Goal: Information Seeking & Learning: Find specific fact

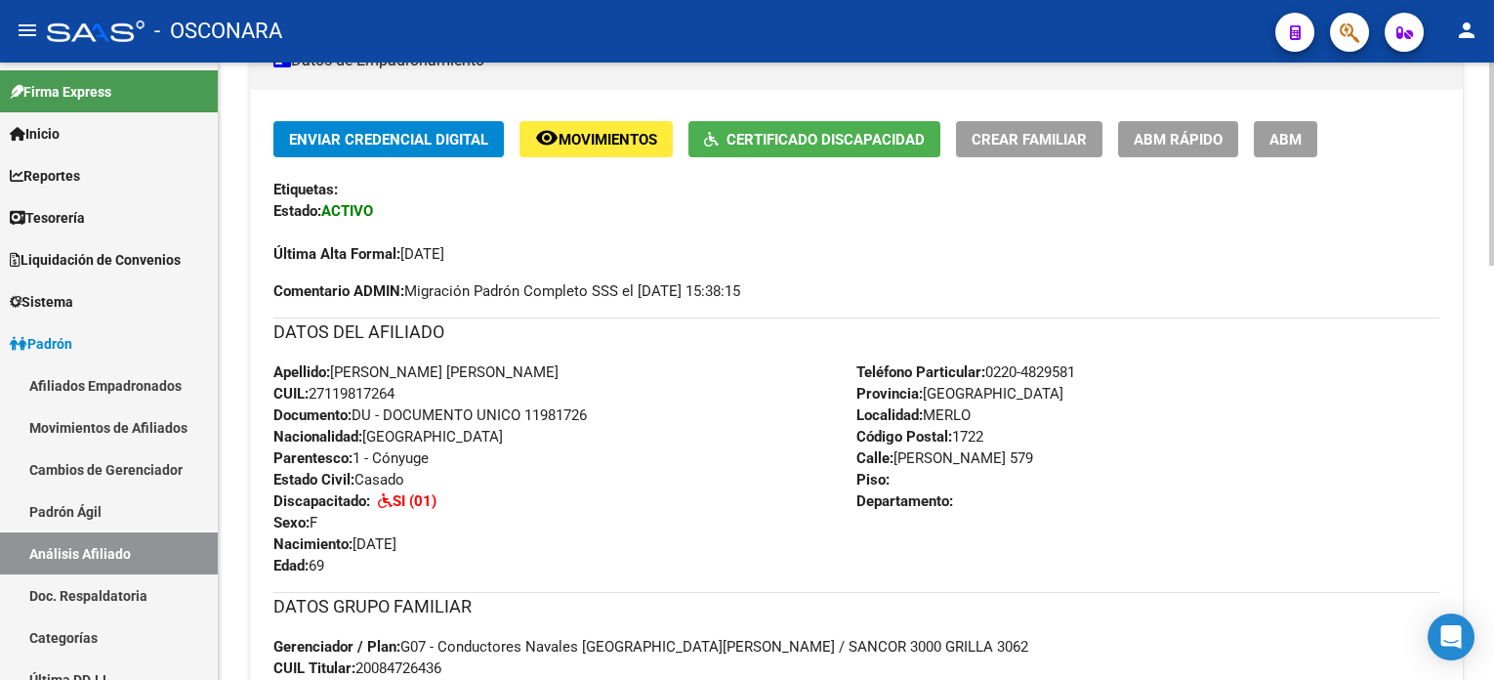
scroll to position [391, 0]
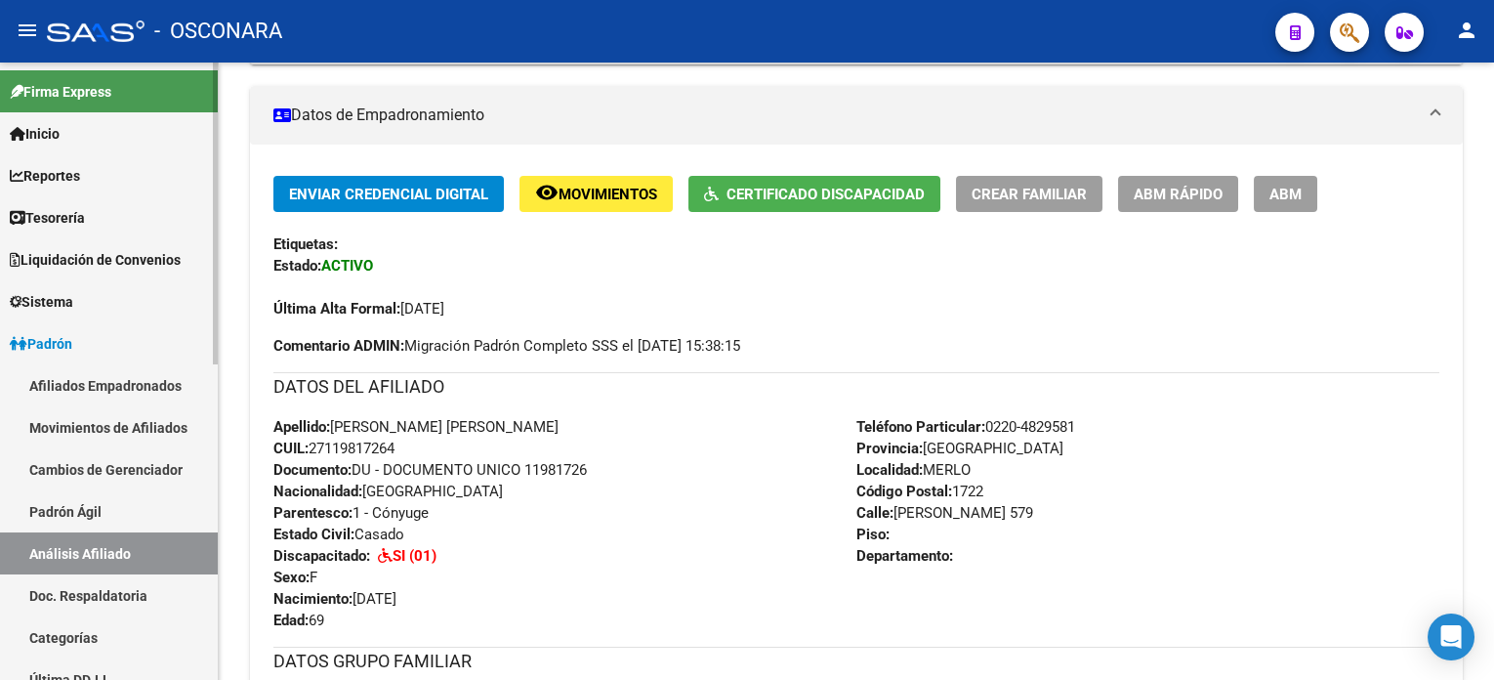
drag, startPoint x: 78, startPoint y: 583, endPoint x: 78, endPoint y: 560, distance: 22.5
click at [78, 509] on link "Doc. Respaldatoria" at bounding box center [109, 595] width 218 height 42
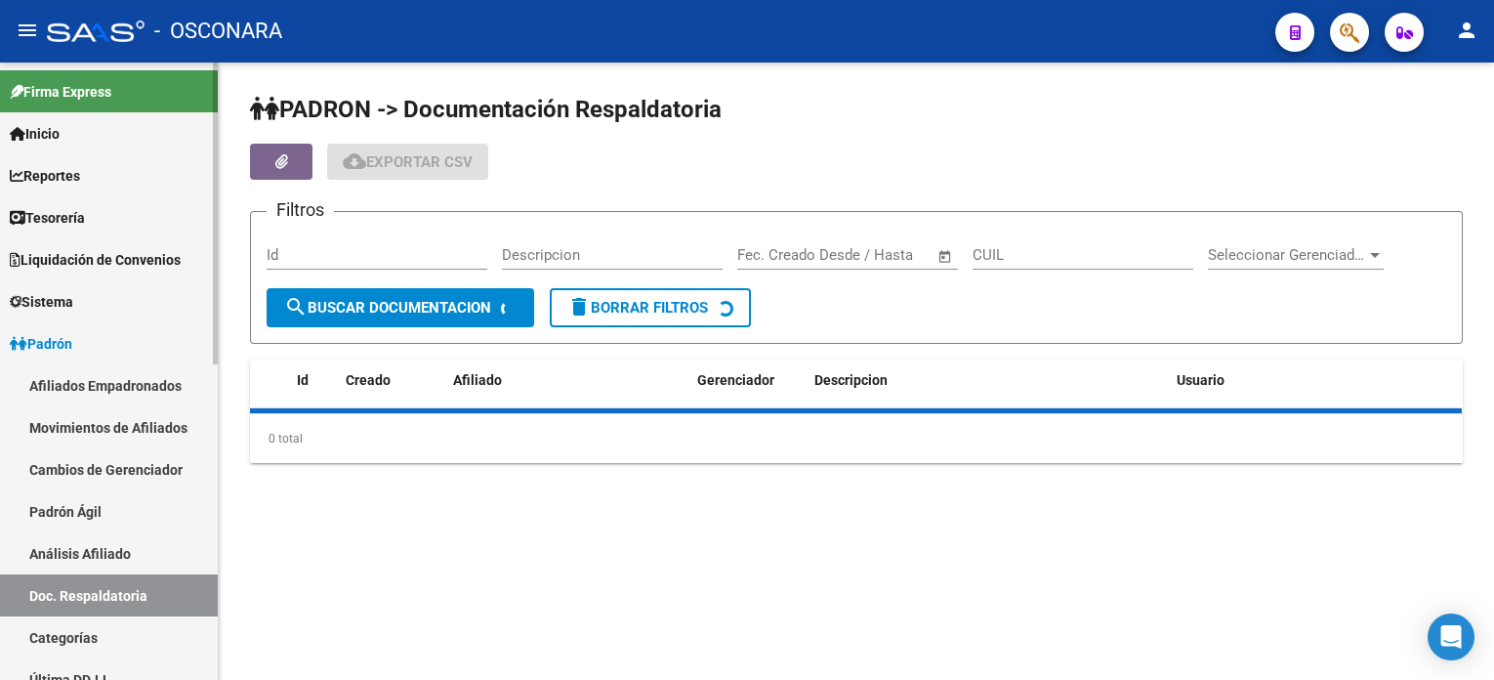
click at [78, 509] on link "Análisis Afiliado" at bounding box center [109, 553] width 218 height 42
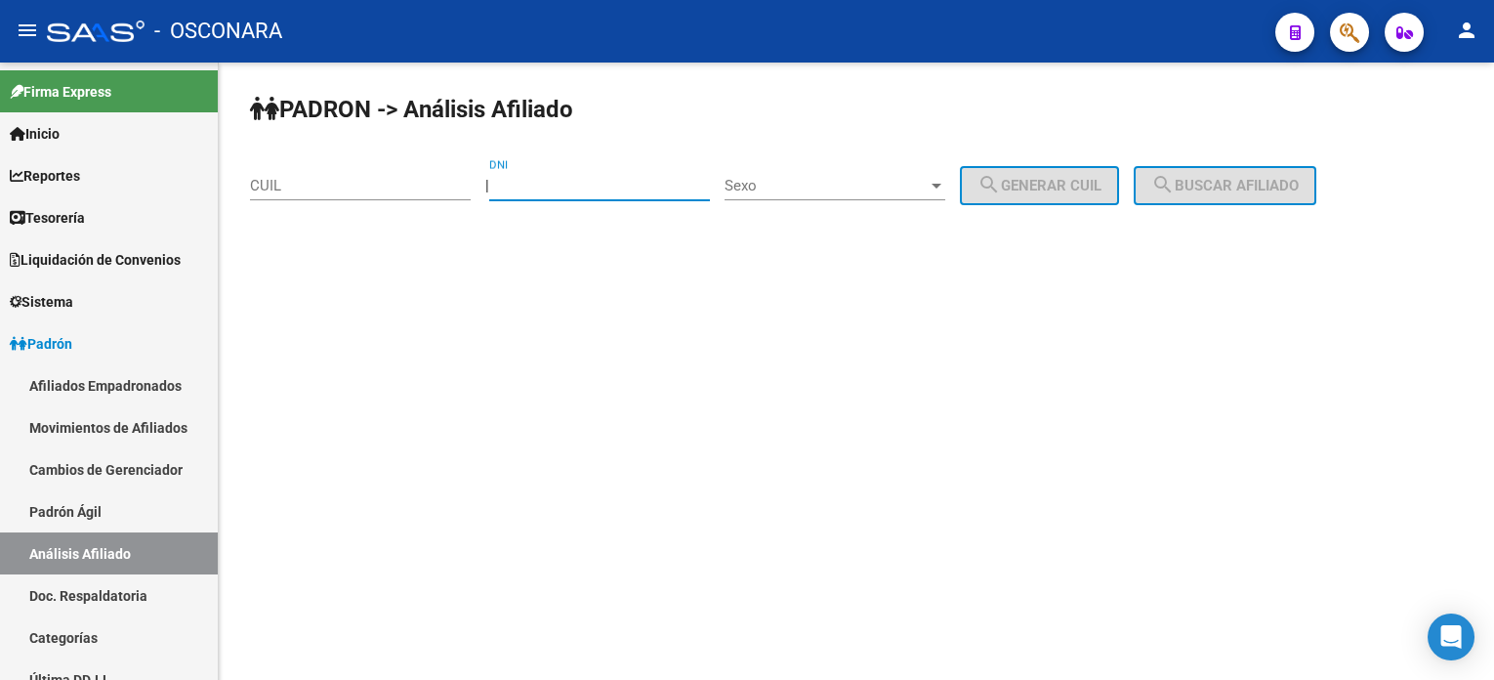
click at [551, 179] on input "DNI" at bounding box center [599, 186] width 221 height 18
type input "42416878"
click at [882, 184] on span "Sexo" at bounding box center [825, 186] width 203 height 18
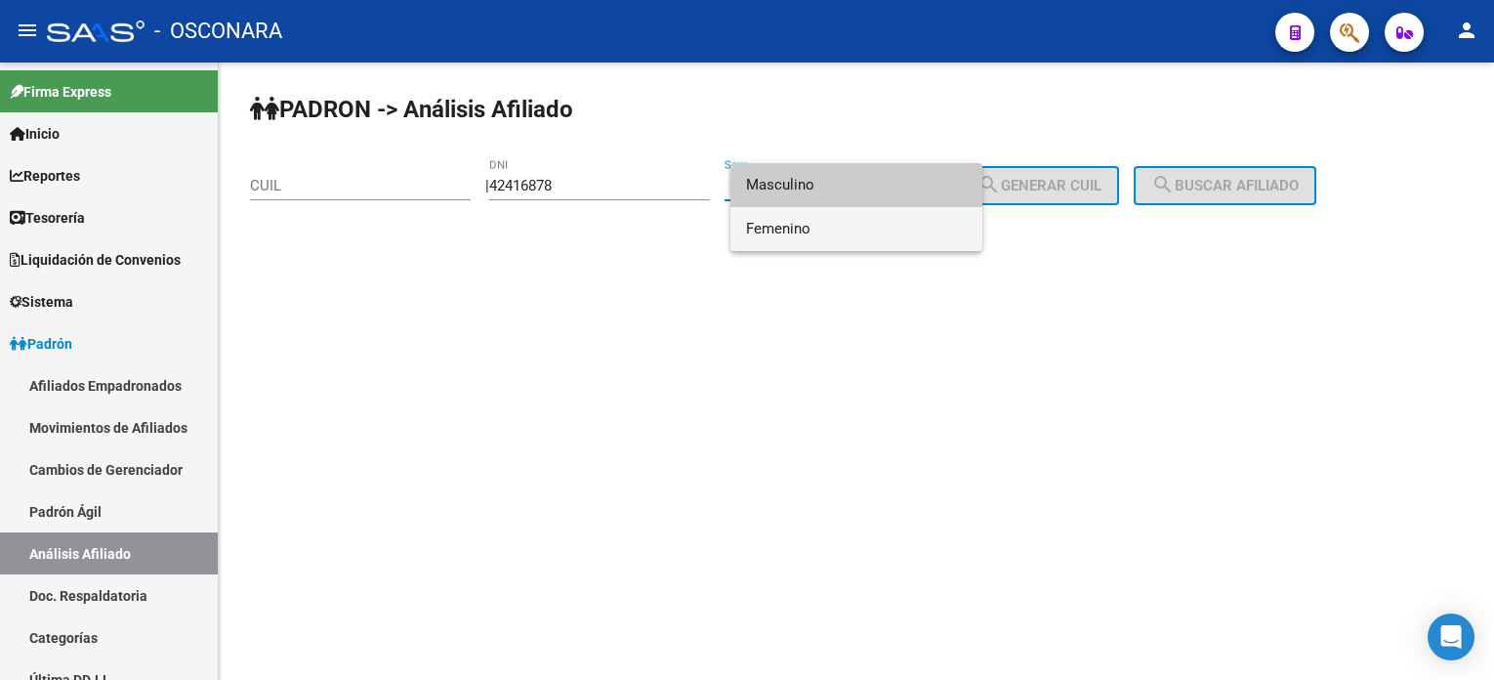
click at [871, 236] on span "Femenino" at bounding box center [856, 229] width 221 height 44
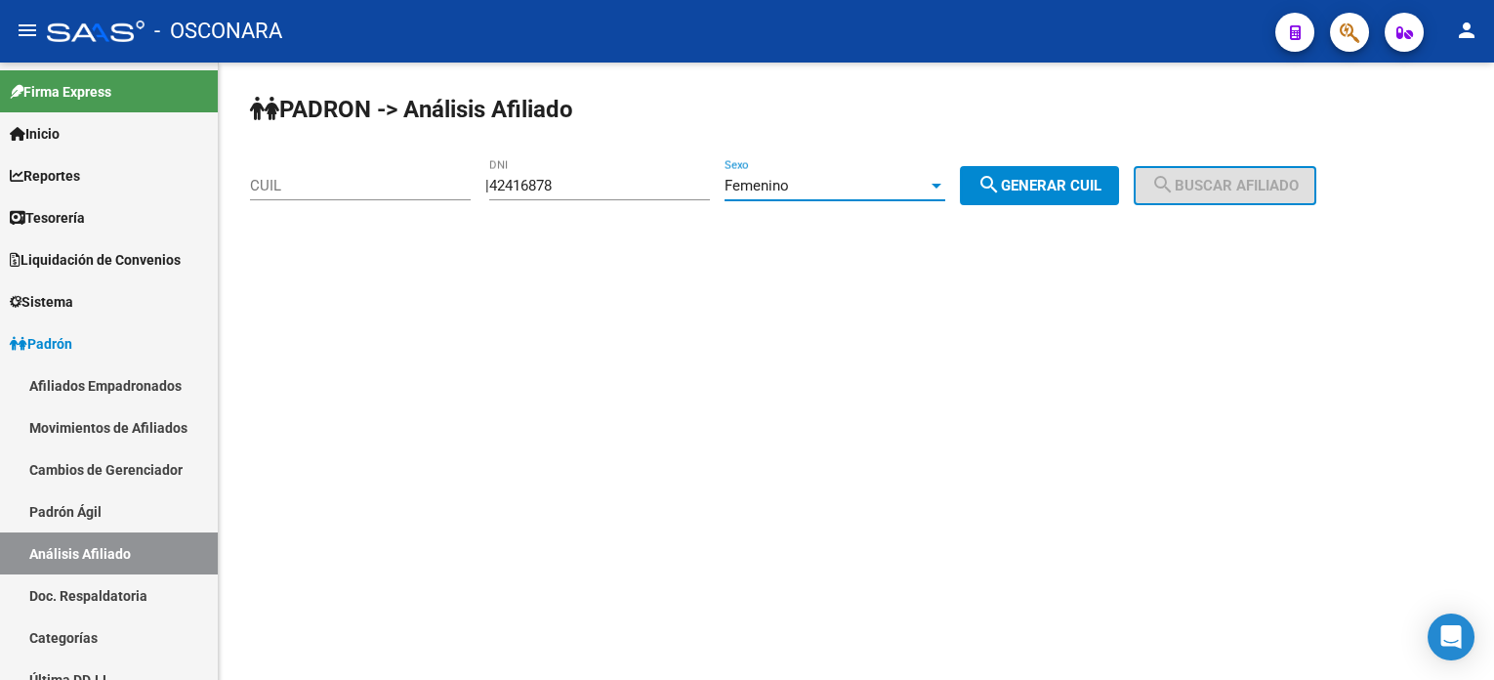
click at [1001, 177] on mat-icon "search" at bounding box center [988, 184] width 23 height 23
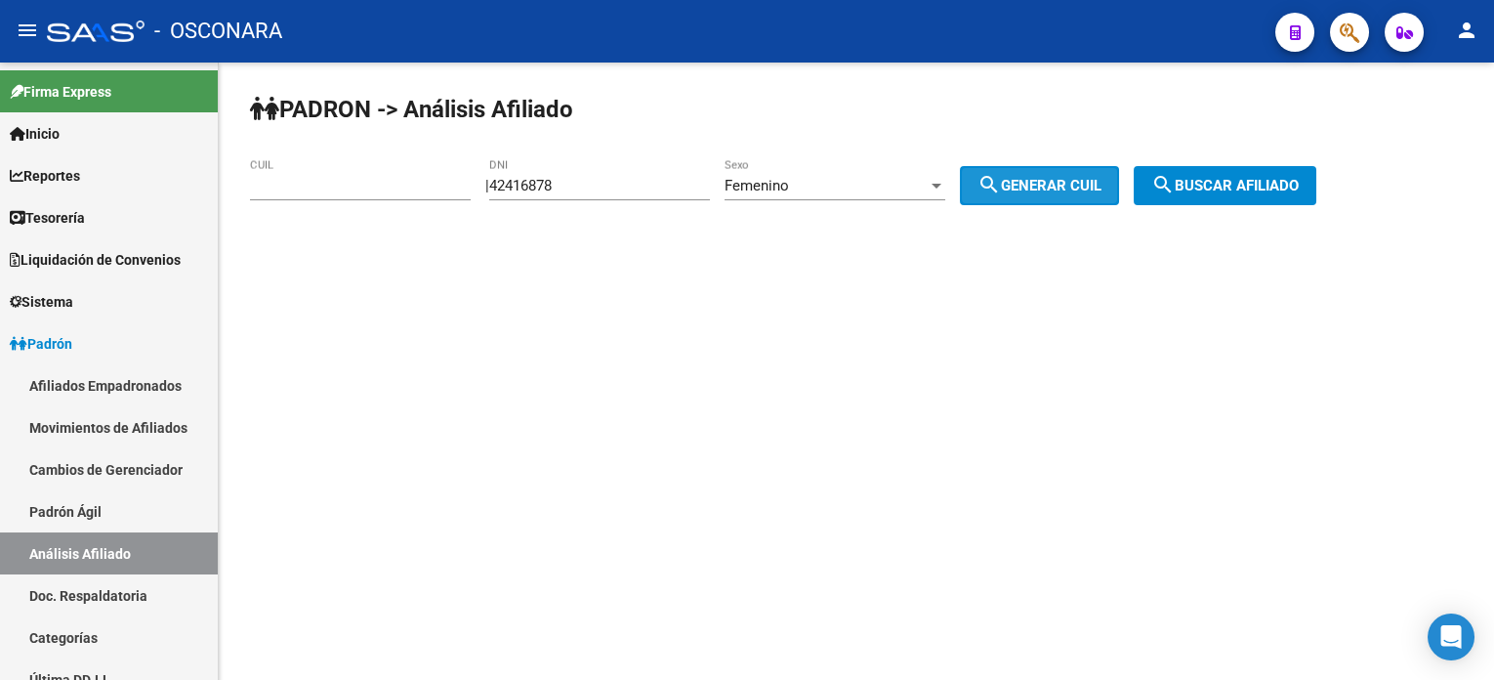
type input "27-42416878-0"
click at [1119, 172] on button "search Buscar afiliado" at bounding box center [1225, 185] width 183 height 39
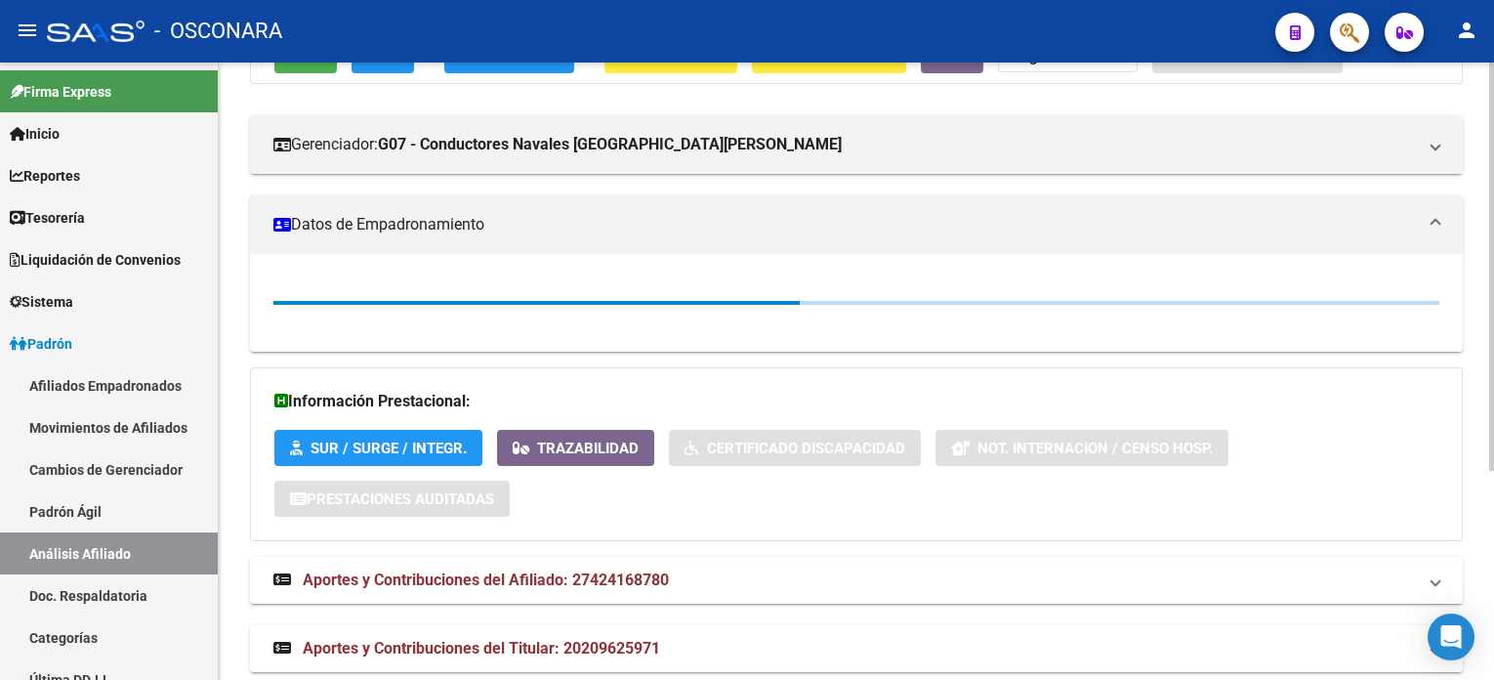
scroll to position [318, 0]
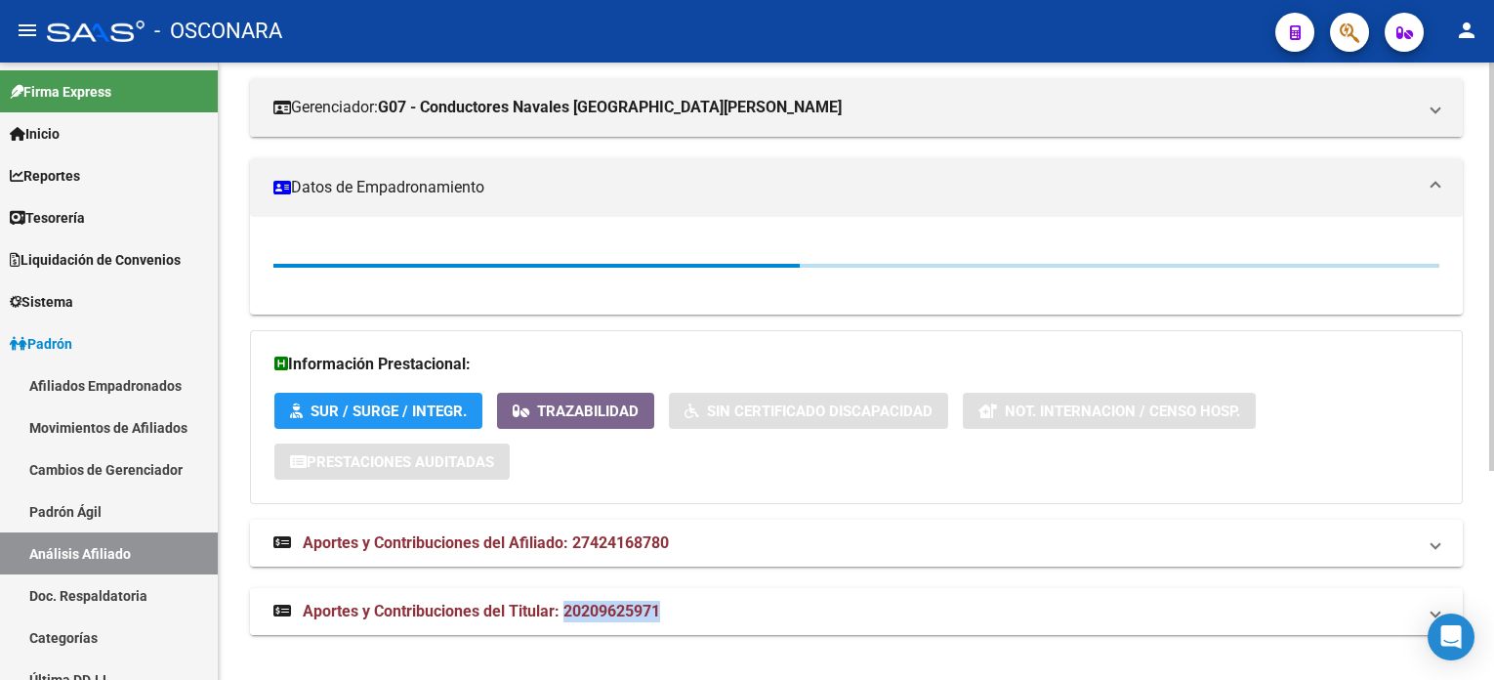
drag, startPoint x: 677, startPoint y: 610, endPoint x: 567, endPoint y: 608, distance: 109.4
click at [567, 509] on mat-panel-title "Aportes y Contribuciones del Titular: 20209625971" at bounding box center [844, 610] width 1142 height 21
copy span "20209625971"
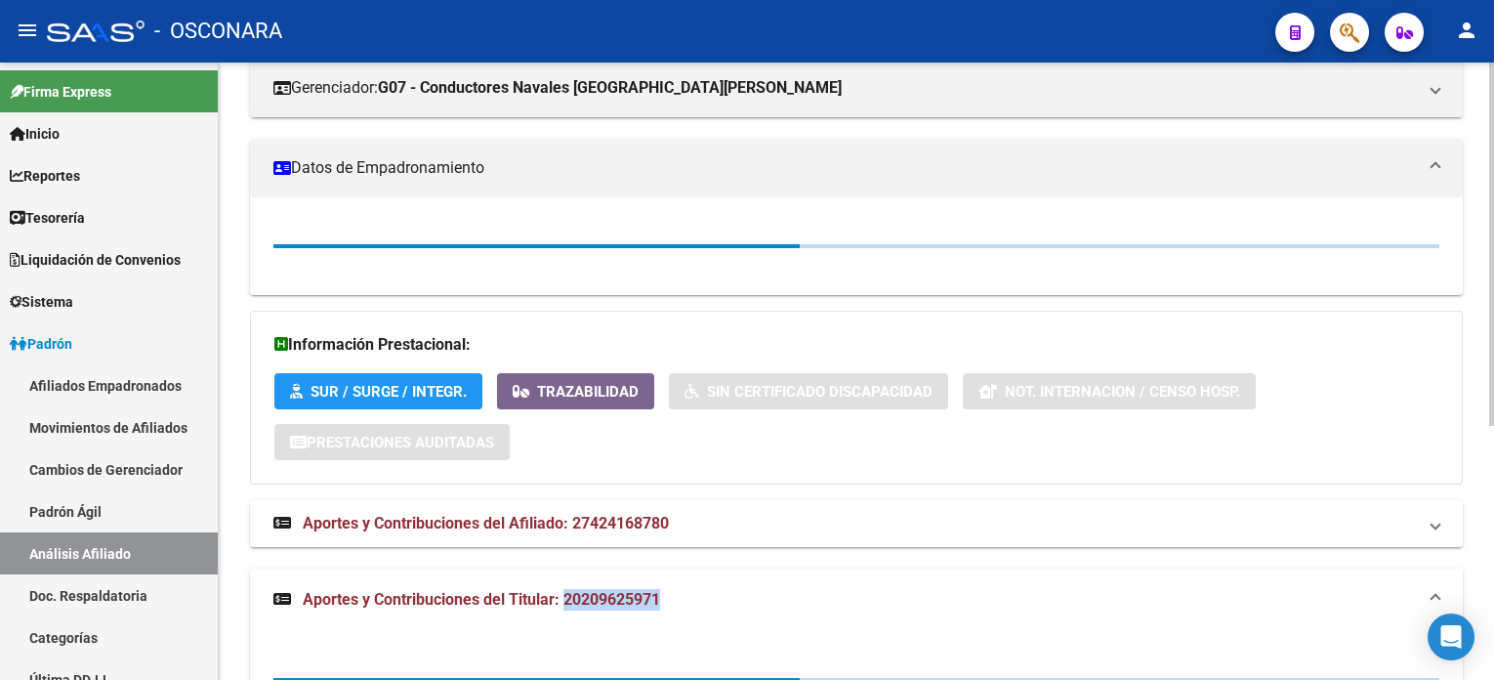
scroll to position [432, 0]
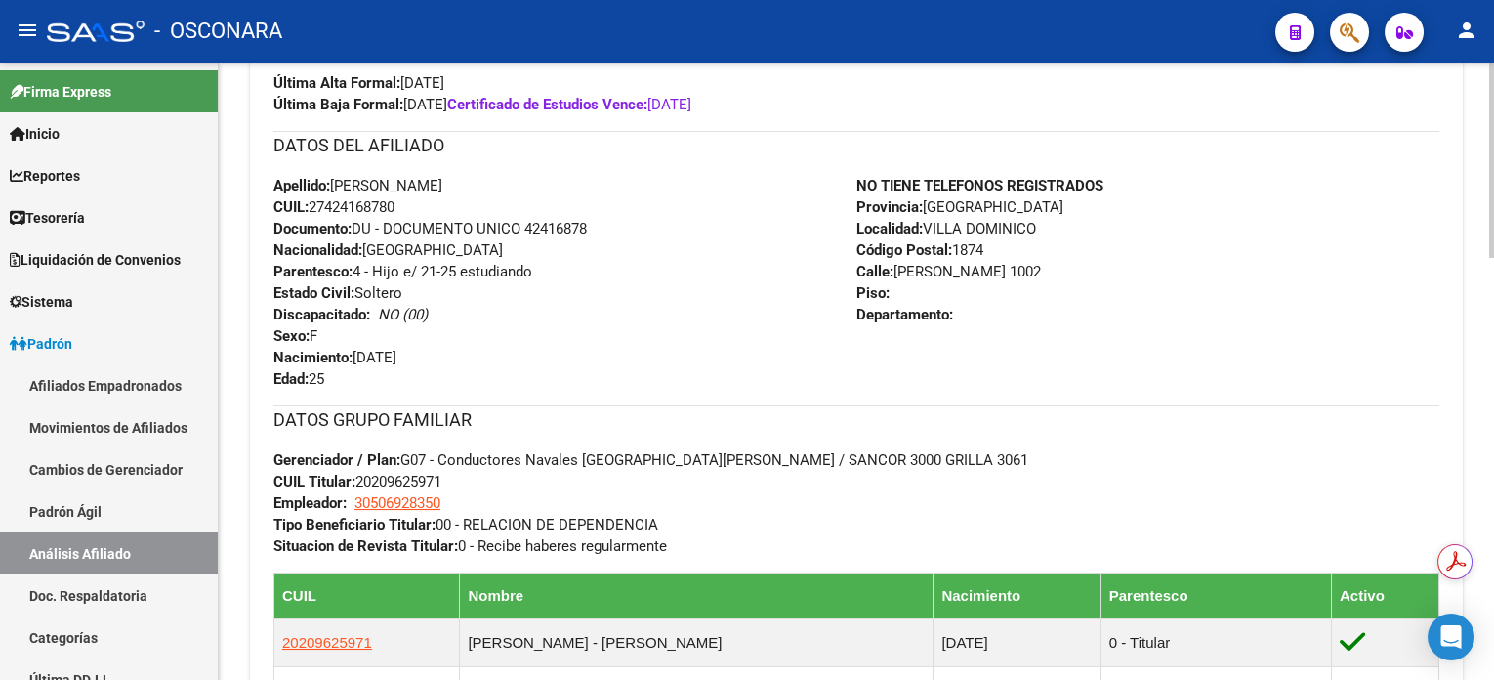
scroll to position [651, 0]
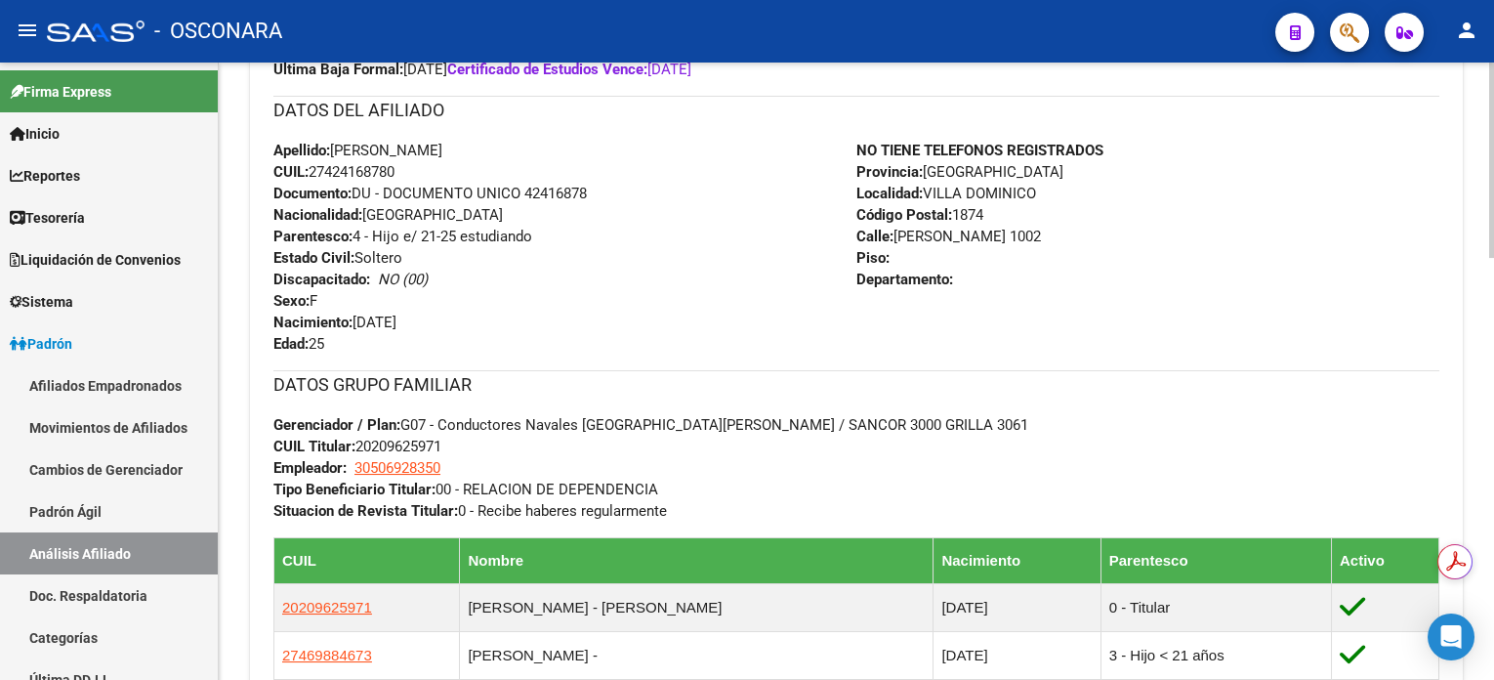
click at [408, 446] on span "CUIL Titular: 20209625971" at bounding box center [357, 446] width 168 height 18
copy span "20209625971"
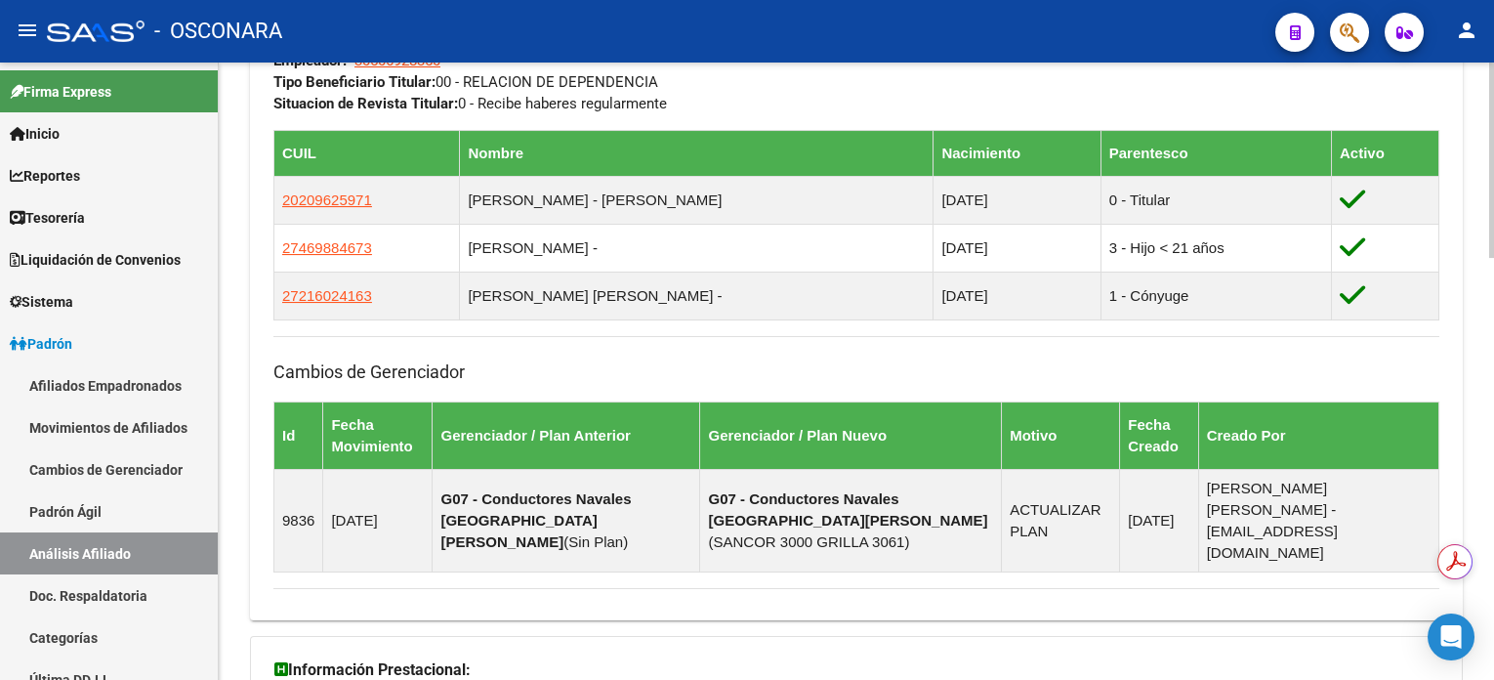
scroll to position [1339, 0]
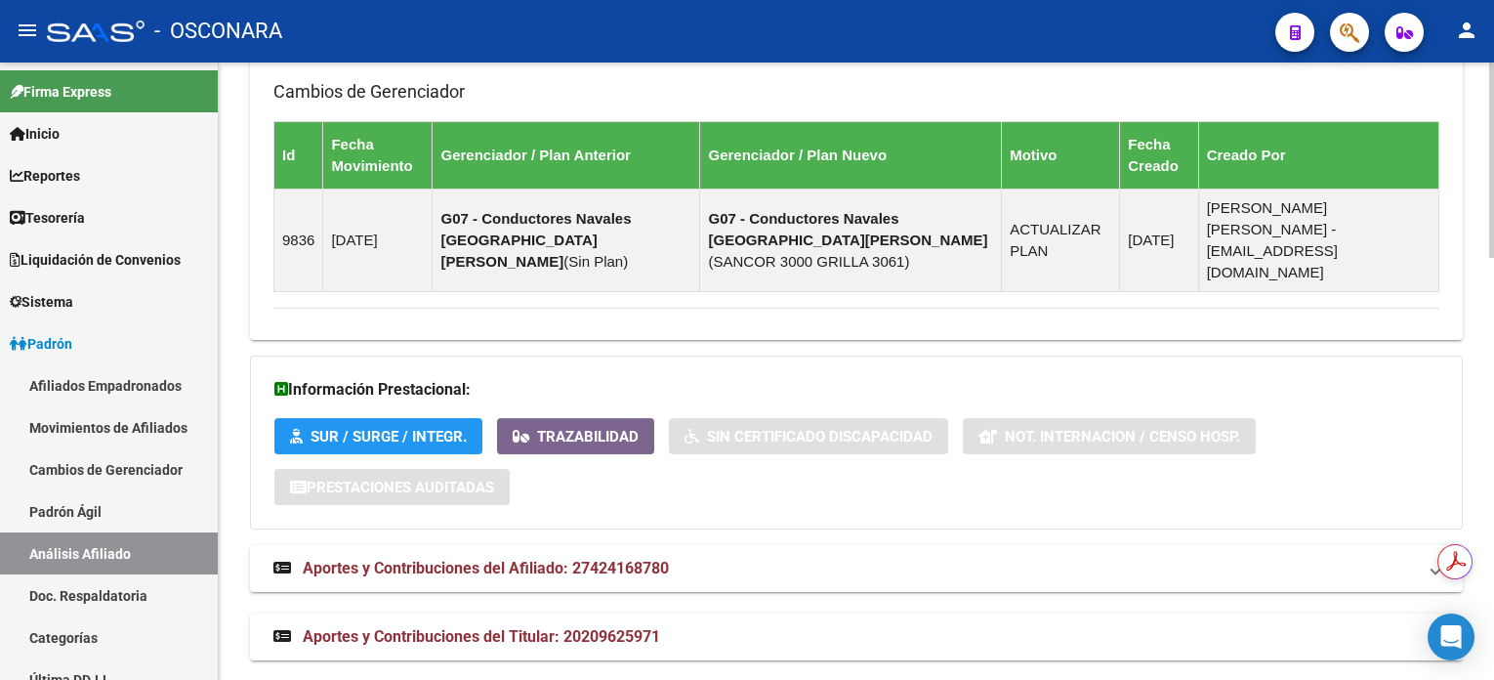
click at [558, 627] on span "Aportes y Contribuciones del Titular: 20209625971" at bounding box center [481, 636] width 357 height 19
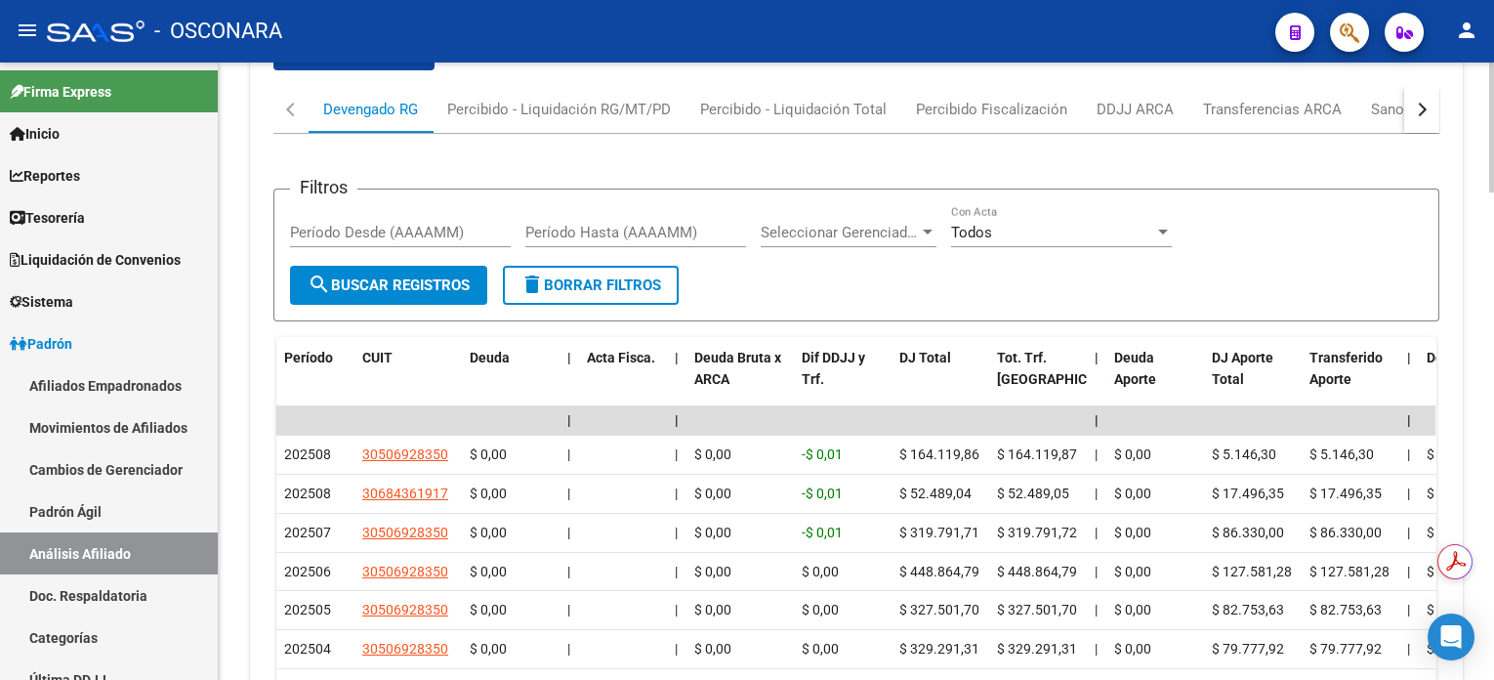
scroll to position [2104, 0]
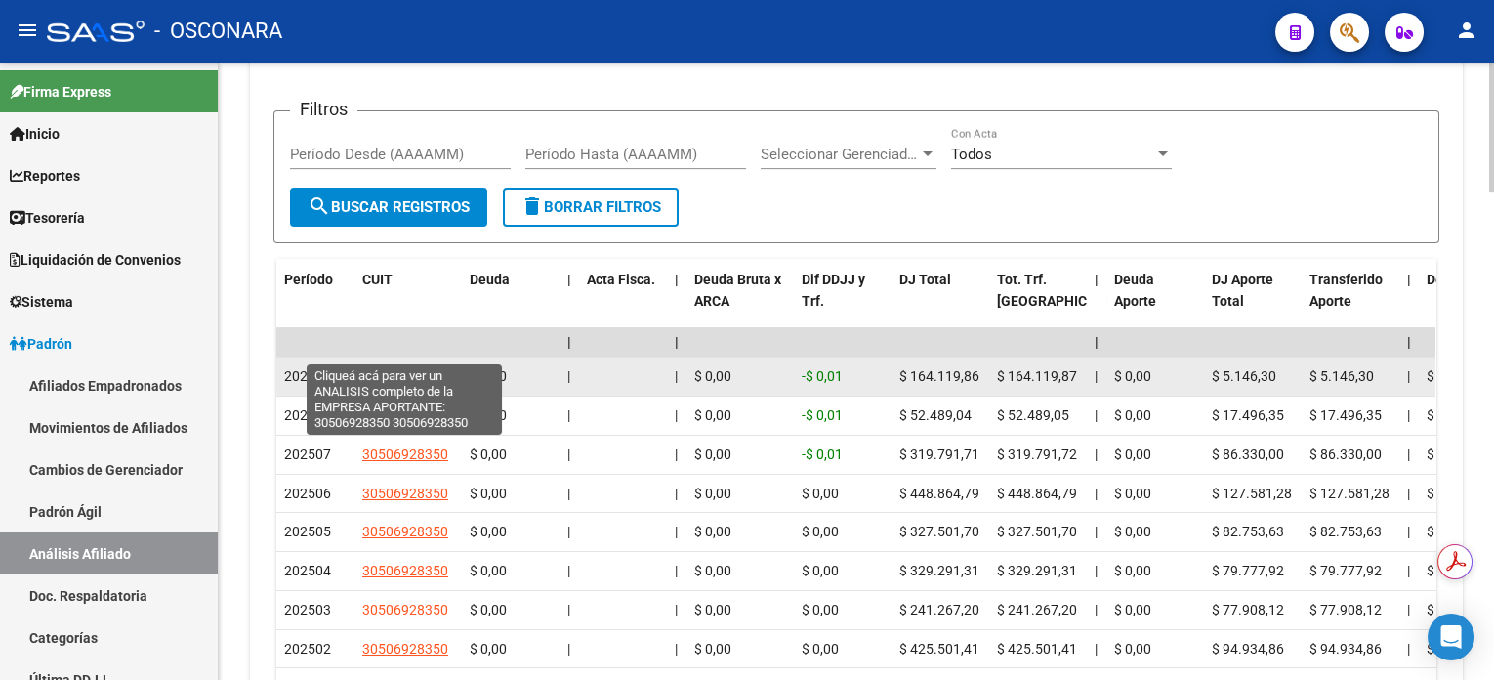
click at [421, 368] on span "30506928350" at bounding box center [405, 376] width 86 height 16
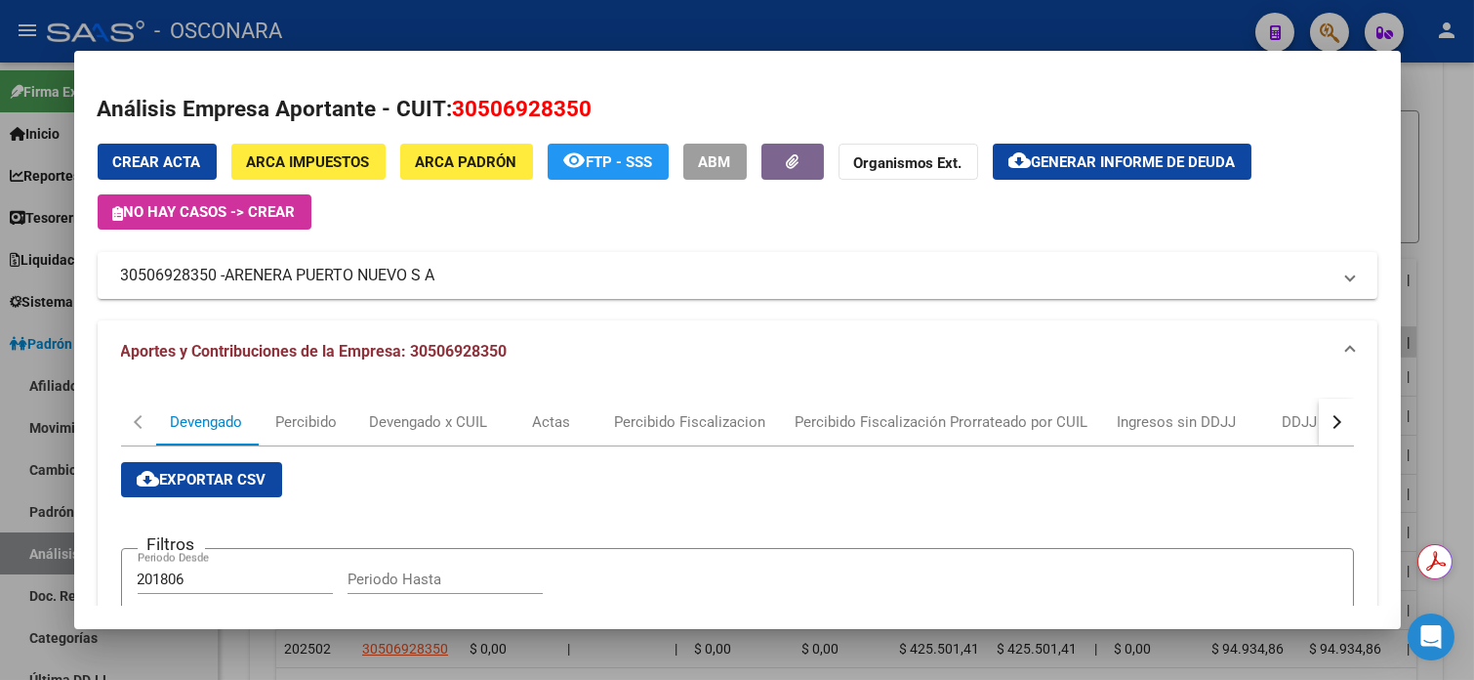
click at [1465, 111] on div at bounding box center [737, 340] width 1474 height 680
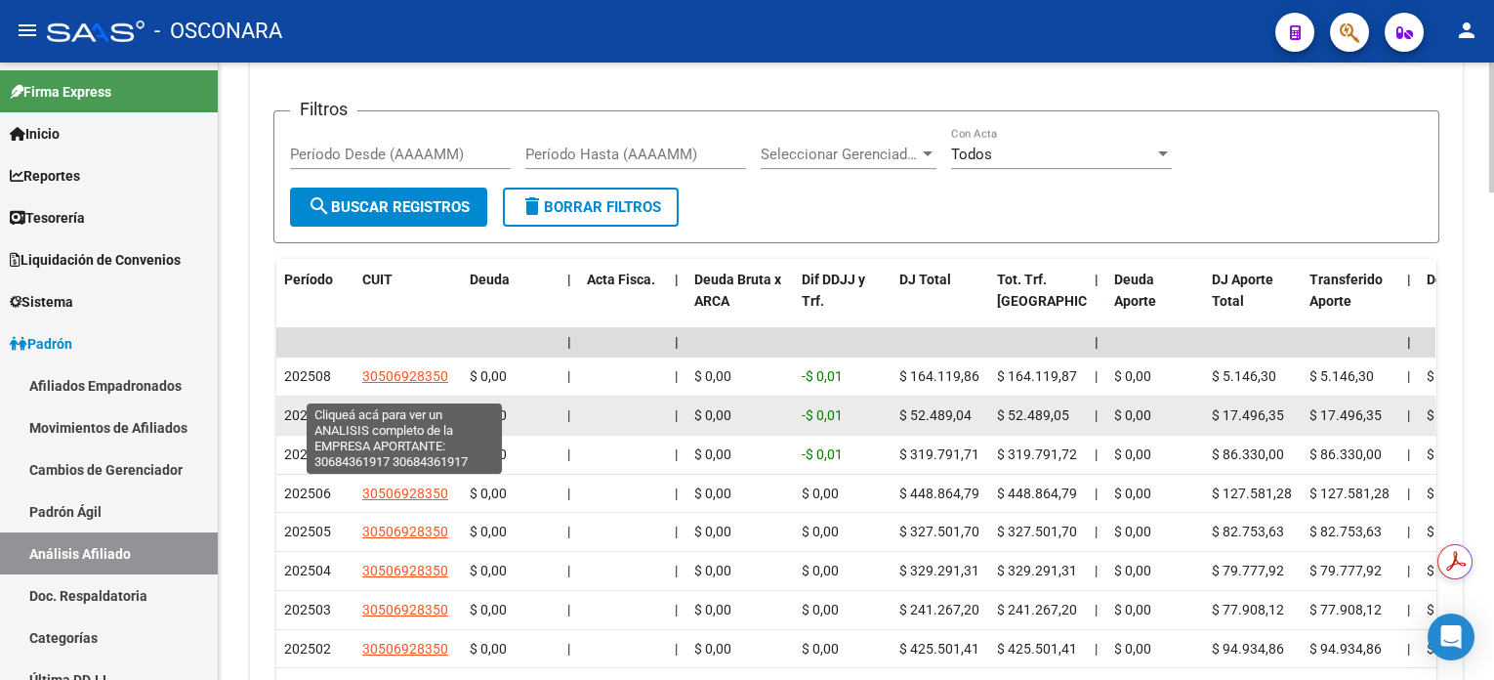
click at [391, 407] on span "30684361917" at bounding box center [405, 415] width 86 height 16
type textarea "30684361917"
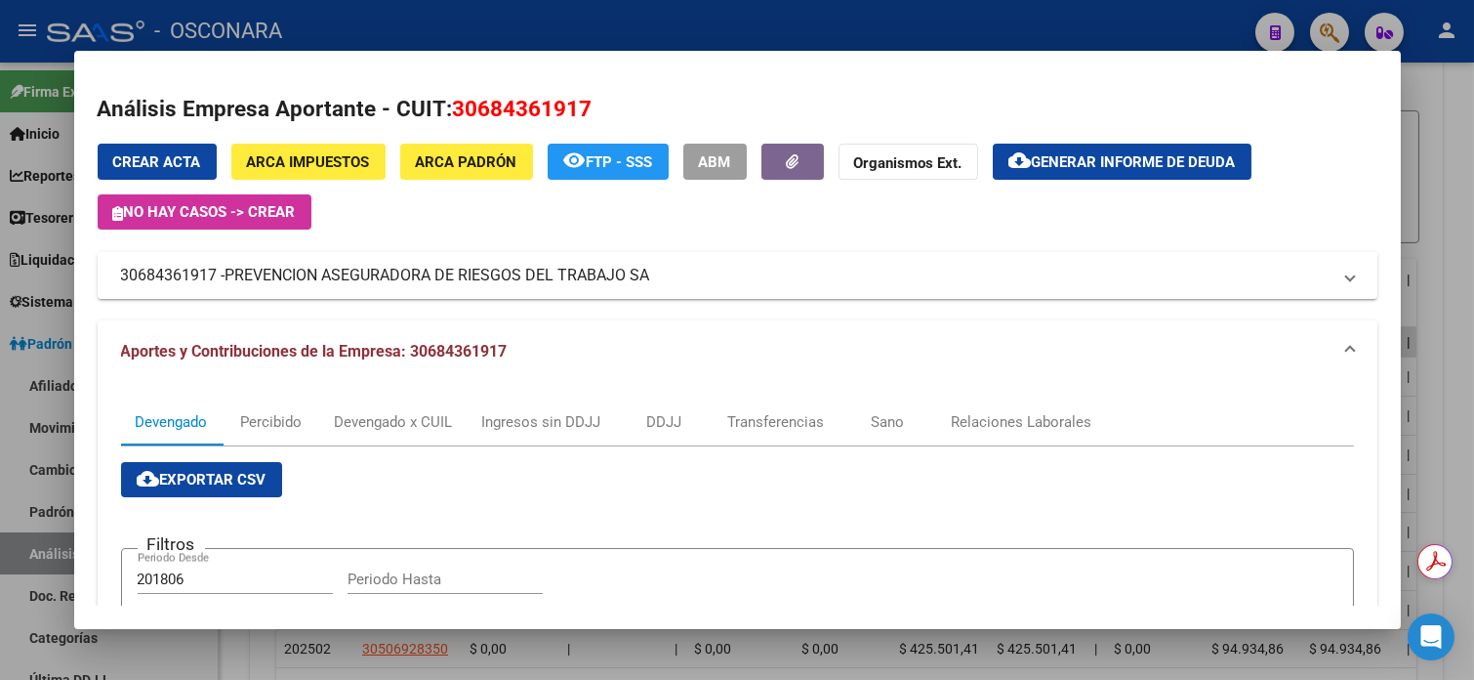
click at [1447, 103] on div at bounding box center [737, 340] width 1474 height 680
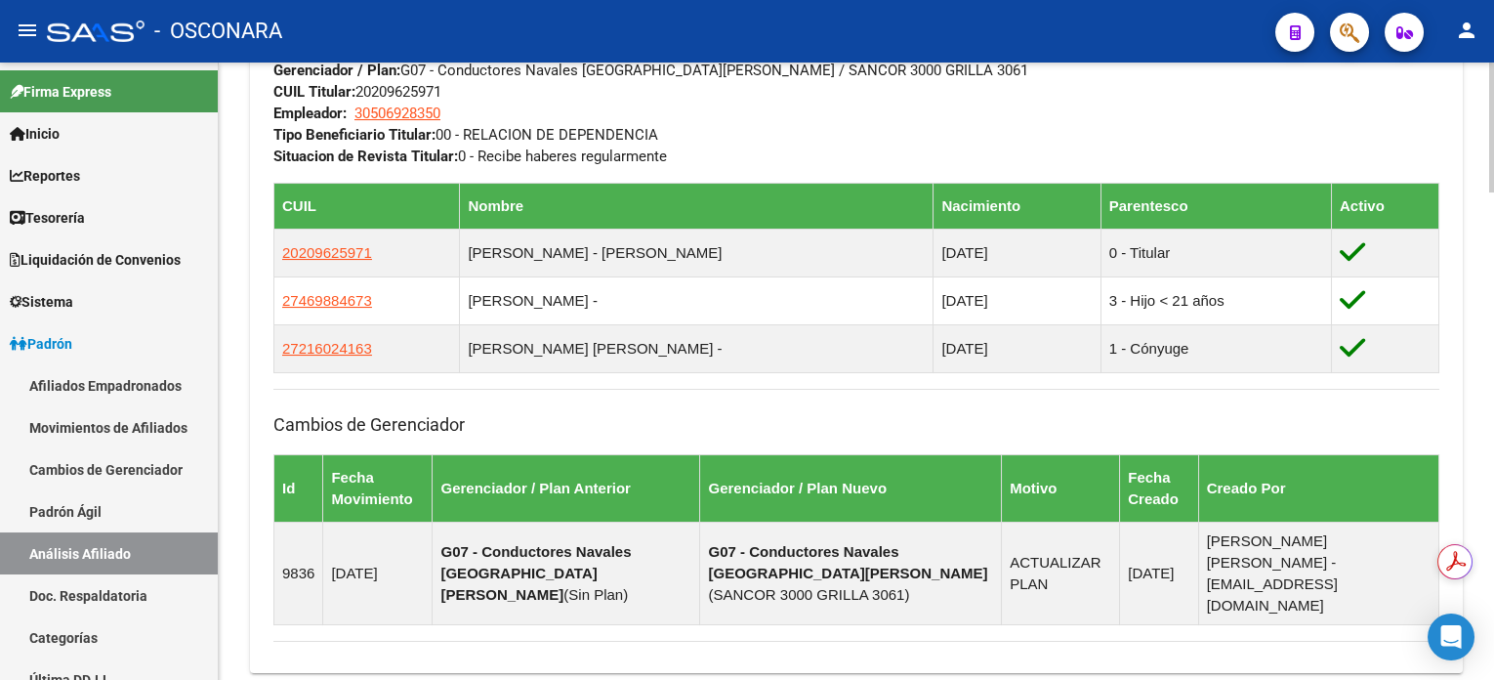
scroll to position [932, 0]
